Goal: Information Seeking & Learning: Check status

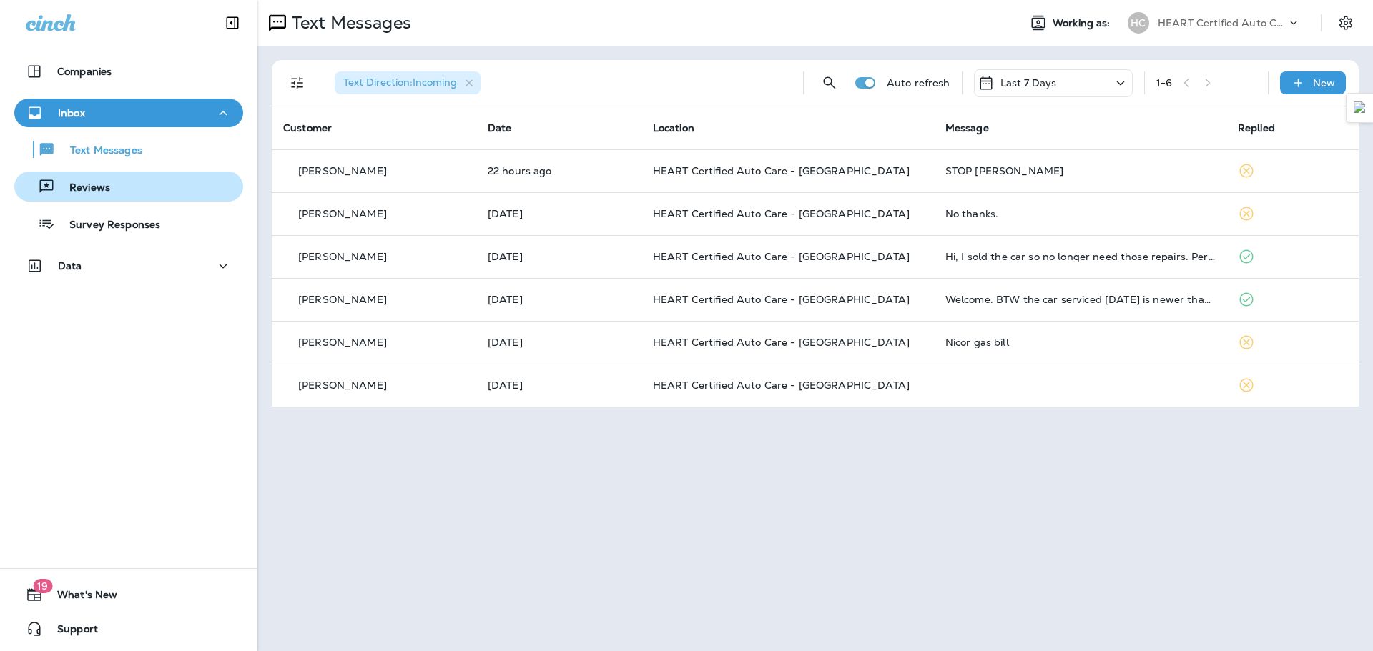
click at [124, 195] on div "Reviews" at bounding box center [128, 186] width 217 height 21
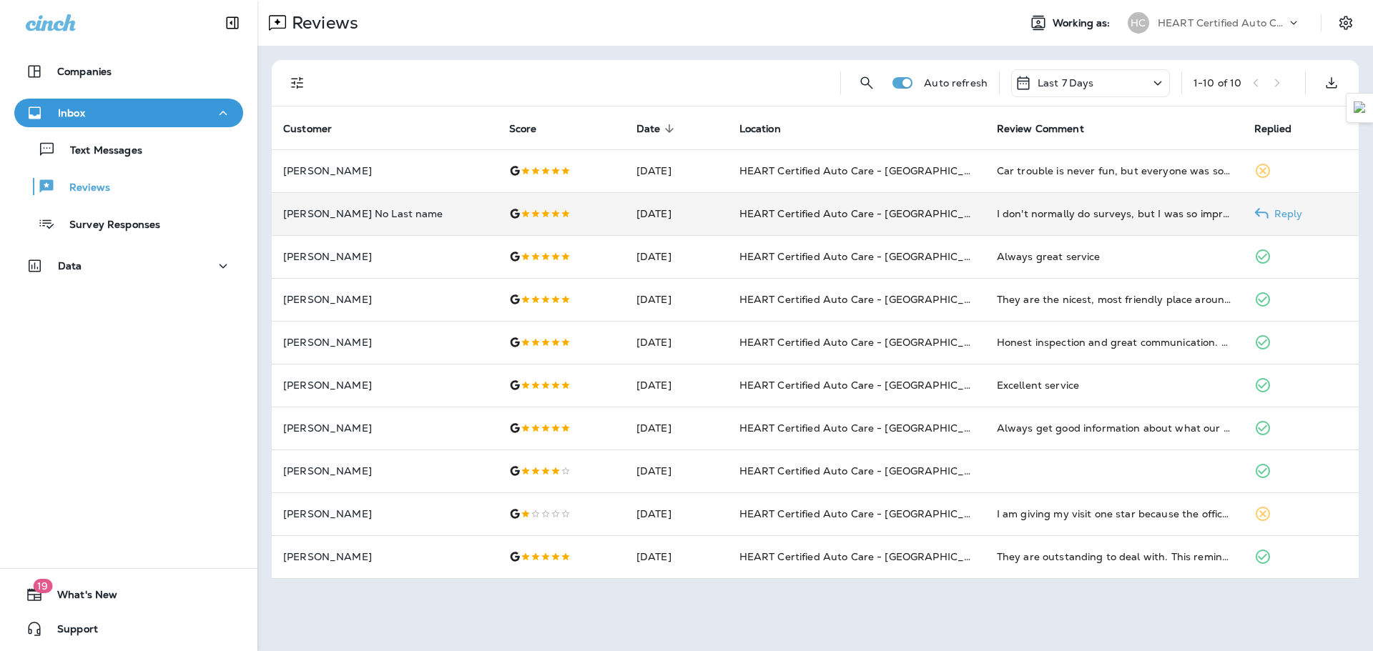
click at [774, 221] on td "HEART Certified Auto Care - [GEOGRAPHIC_DATA]" at bounding box center [856, 213] width 257 height 43
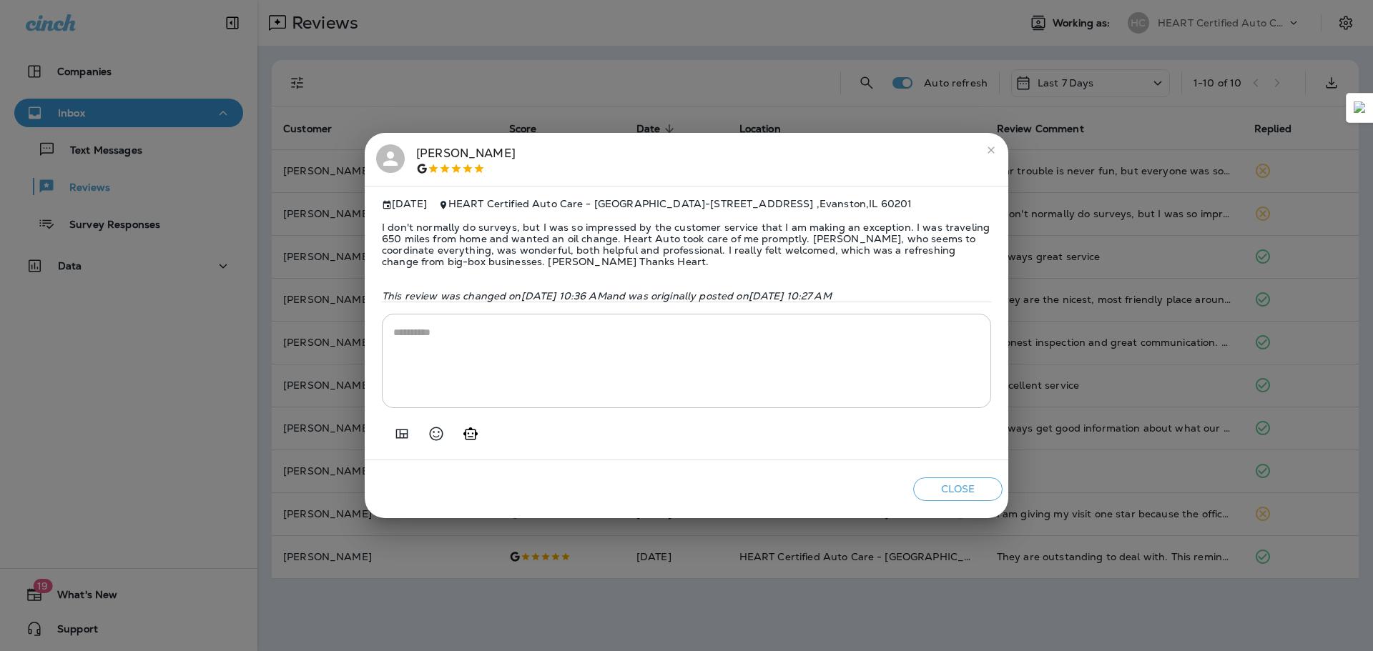
click at [578, 91] on div "[PERSON_NAME] [DATE] HEART Certified Auto Care - [GEOGRAPHIC_DATA] - [STREET_AD…" at bounding box center [686, 325] width 1373 height 651
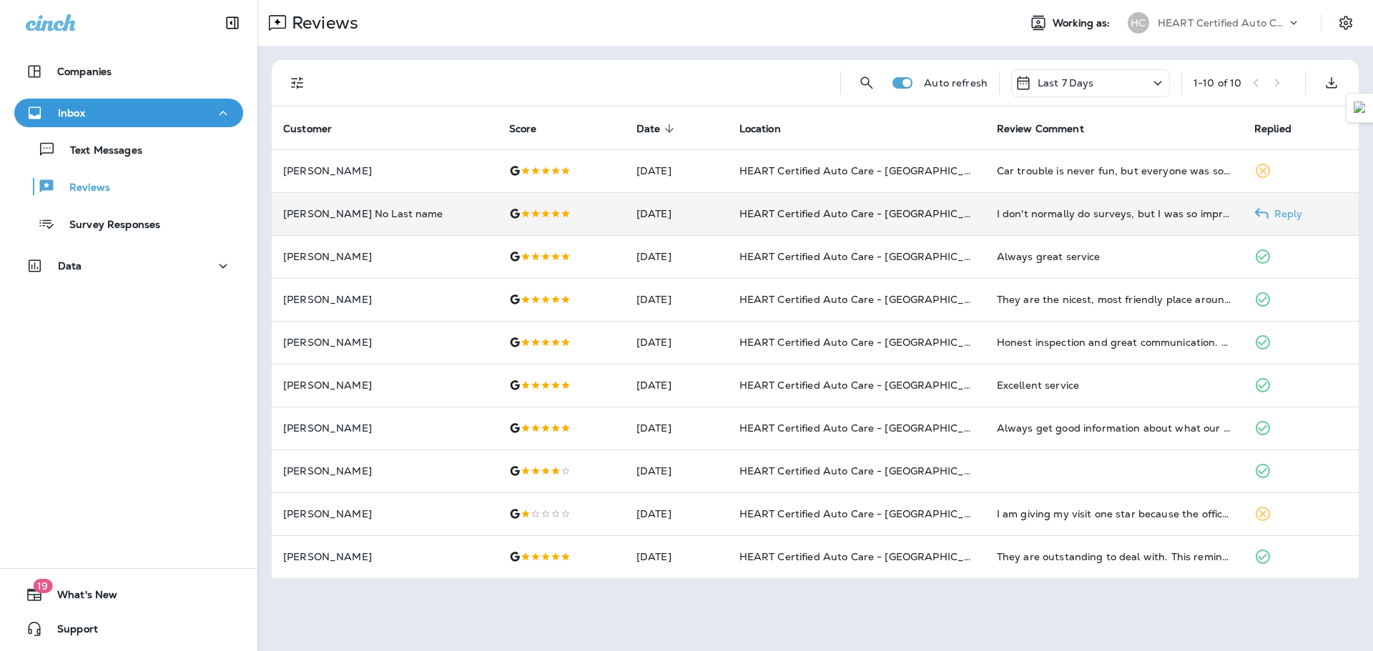
click at [375, 218] on p "[PERSON_NAME] No Last name" at bounding box center [384, 213] width 203 height 11
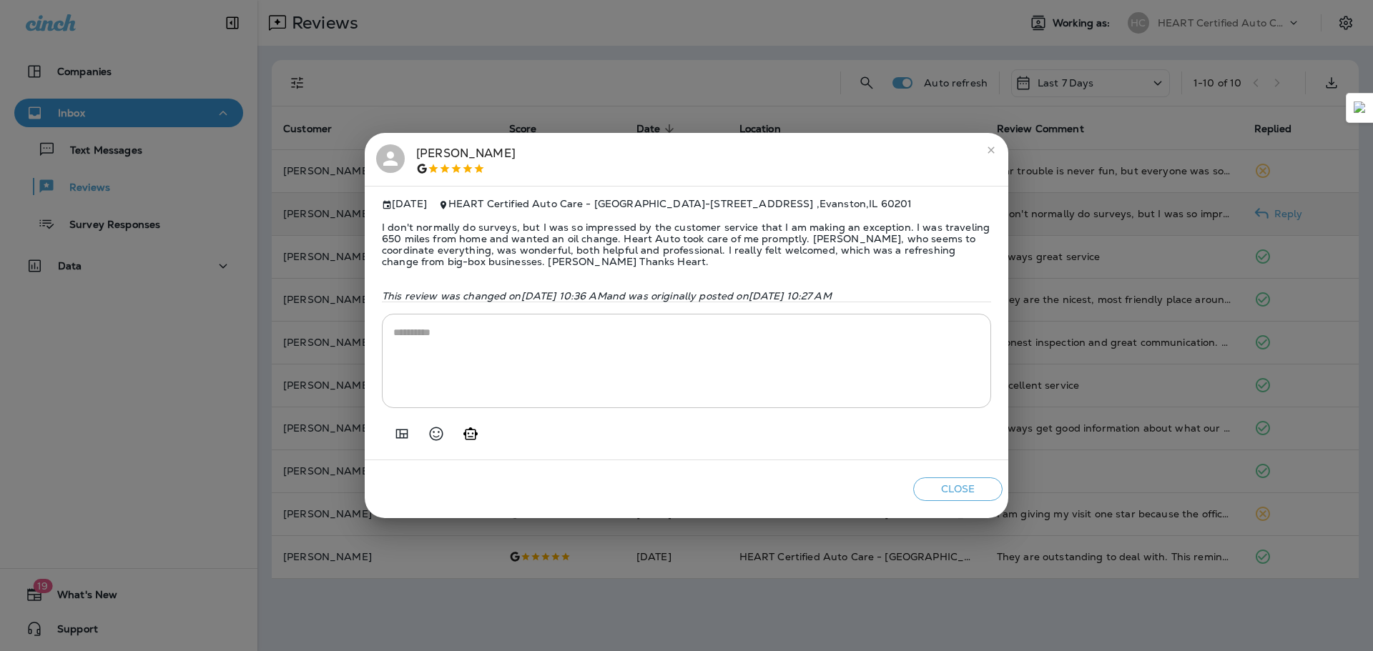
click at [633, 95] on div "[PERSON_NAME] [DATE] HEART Certified Auto Care - [GEOGRAPHIC_DATA] - [STREET_AD…" at bounding box center [686, 325] width 1373 height 651
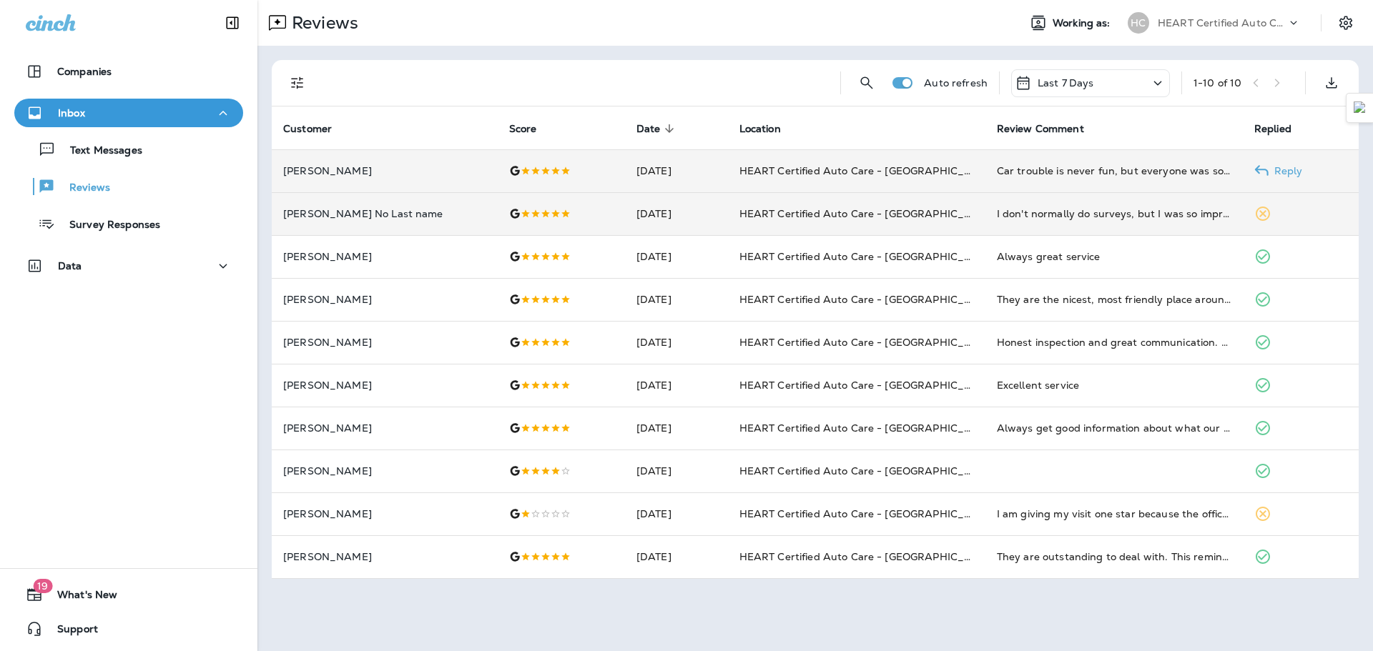
click at [1091, 179] on td "Car trouble is never fun, but everyone was so kind and helpful. They explained …" at bounding box center [1113, 170] width 257 height 43
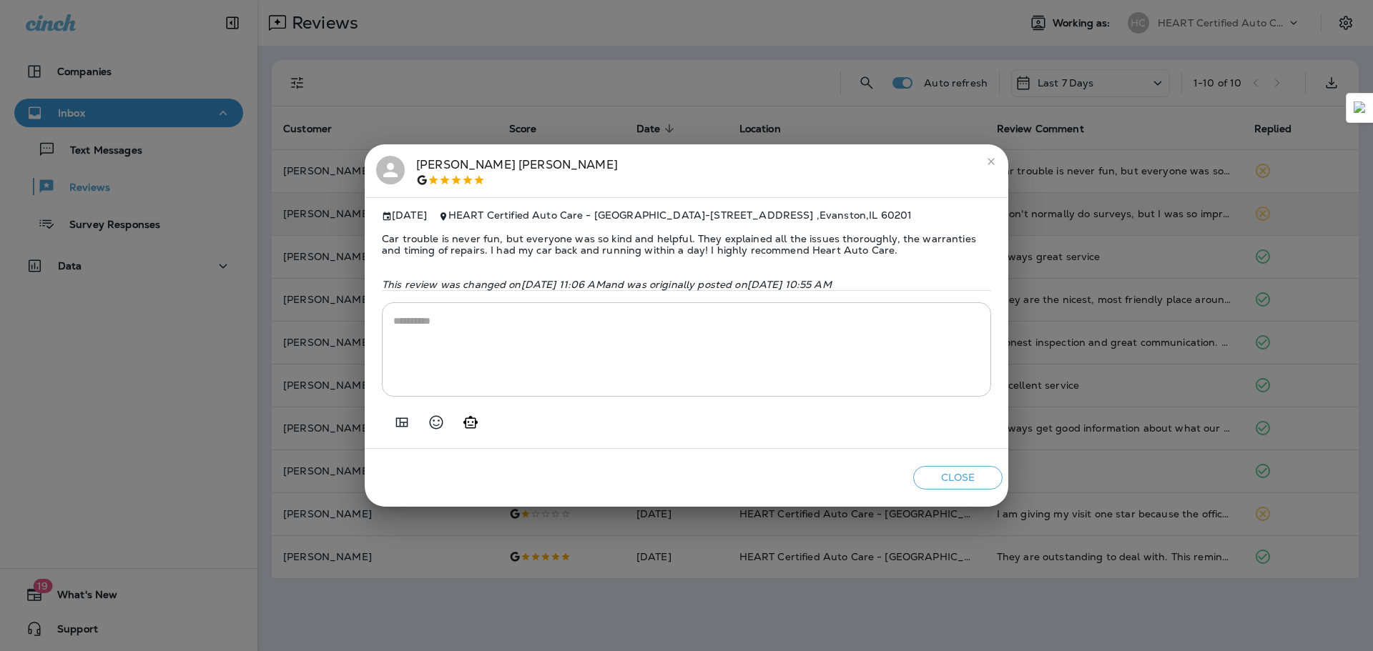
click at [745, 56] on div "[PERSON_NAME] [DATE] HEART Certified Auto Care - [GEOGRAPHIC_DATA] - [STREET_AD…" at bounding box center [686, 325] width 1373 height 651
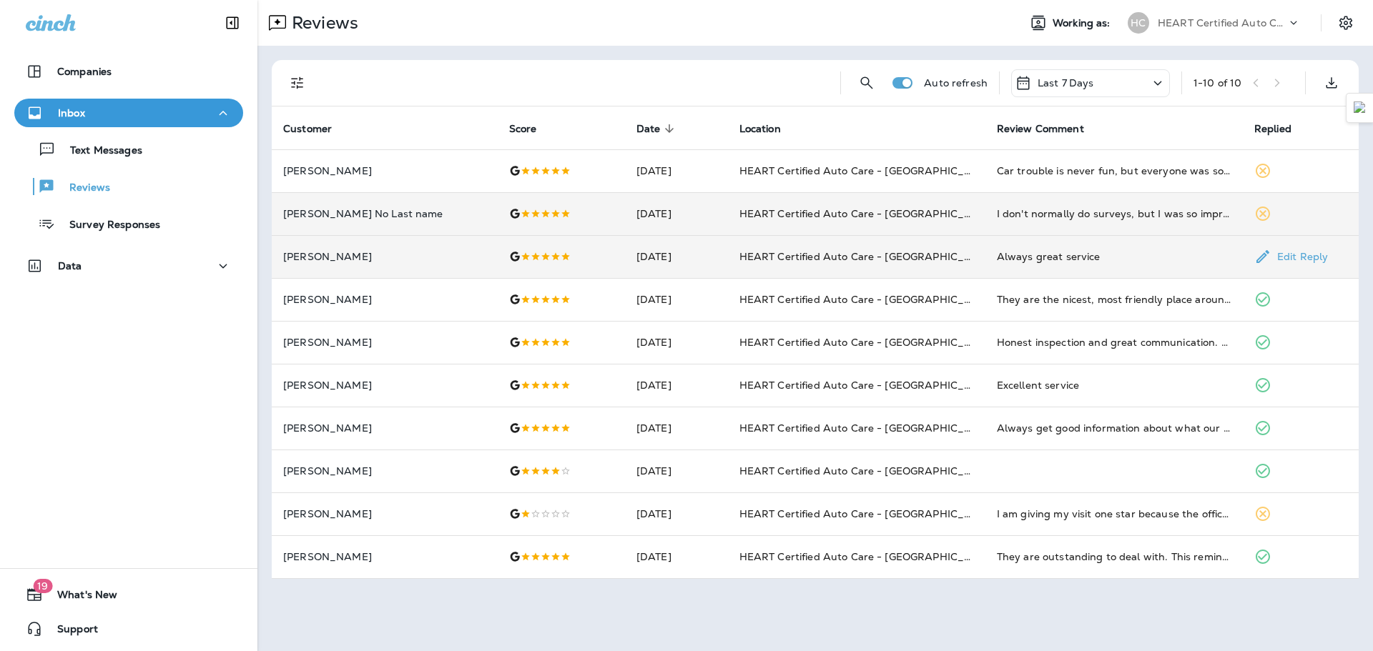
click at [362, 260] on p "[PERSON_NAME]" at bounding box center [384, 256] width 203 height 11
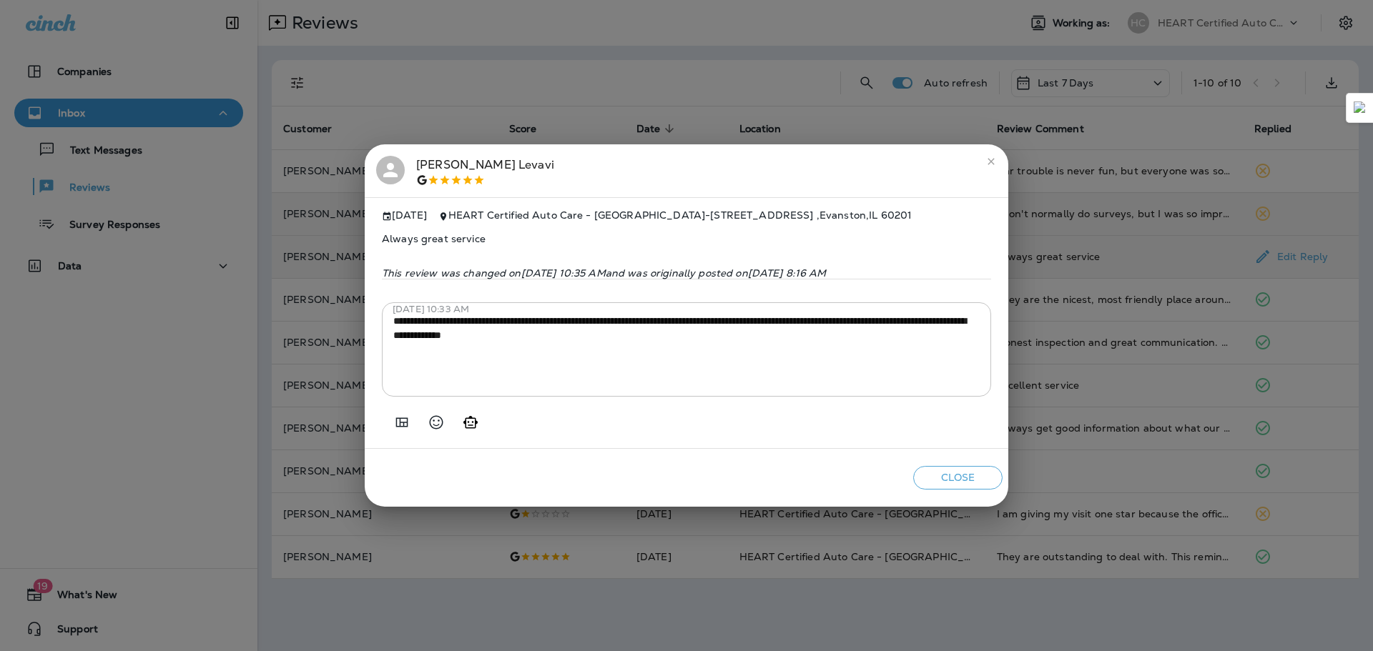
click at [605, 108] on div "**********" at bounding box center [686, 325] width 1373 height 651
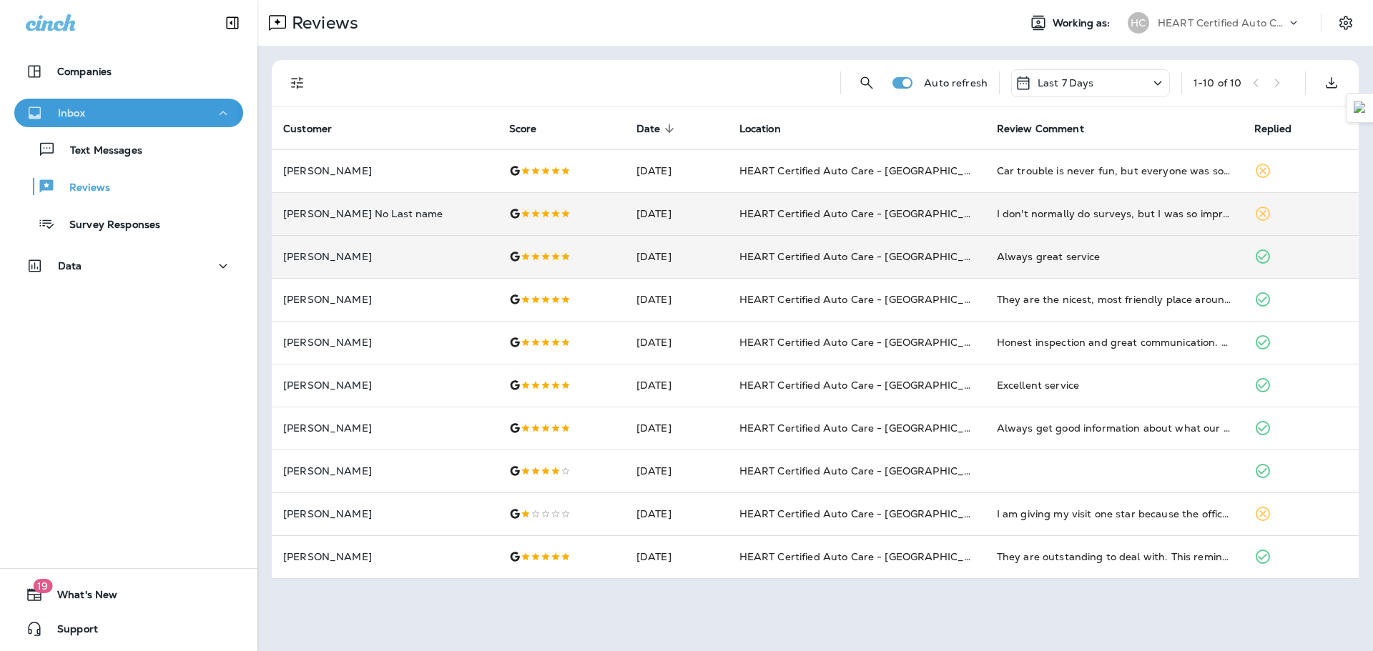
click at [85, 115] on div "Inbox" at bounding box center [129, 113] width 206 height 18
